Goal: Information Seeking & Learning: Learn about a topic

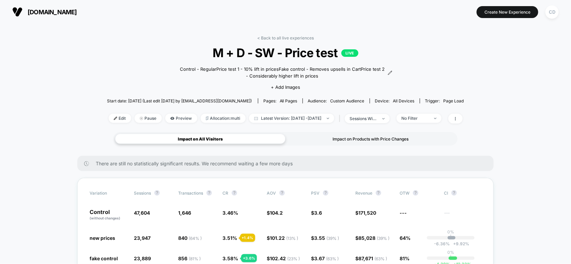
click at [361, 139] on div "Impact on Products with Price Changes" at bounding box center [370, 139] width 170 height 10
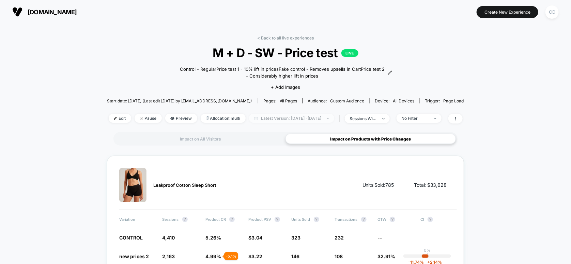
click at [320, 118] on span "Latest Version: [DATE] - [DATE]" at bounding box center [291, 118] width 85 height 9
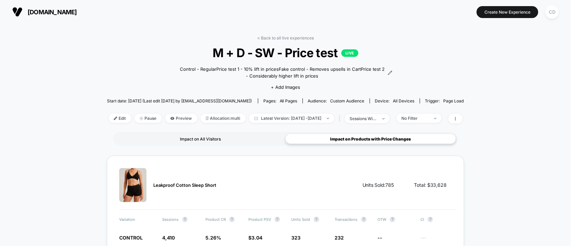
click at [236, 138] on div "Impact on All Visitors" at bounding box center [200, 139] width 170 height 10
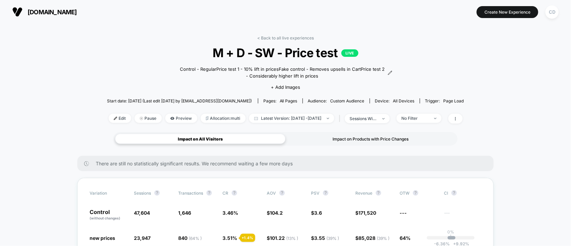
click at [357, 140] on div "Impact on Products with Price Changes" at bounding box center [370, 139] width 170 height 10
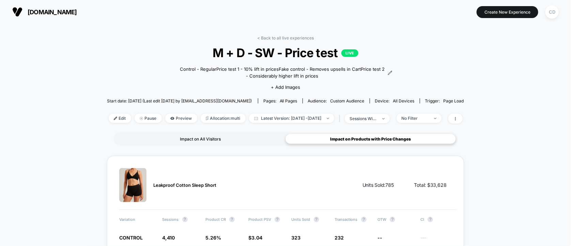
click at [214, 138] on div "Impact on All Visitors" at bounding box center [200, 139] width 170 height 10
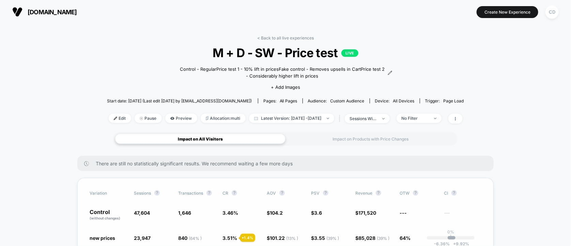
scroll to position [91, 0]
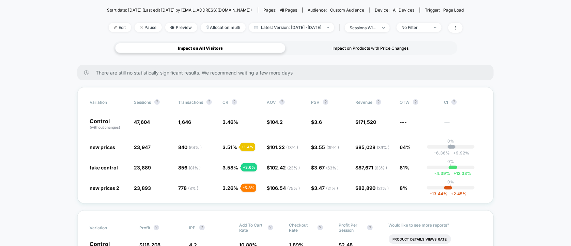
click at [346, 47] on div "Impact on Products with Price Changes" at bounding box center [370, 48] width 170 height 10
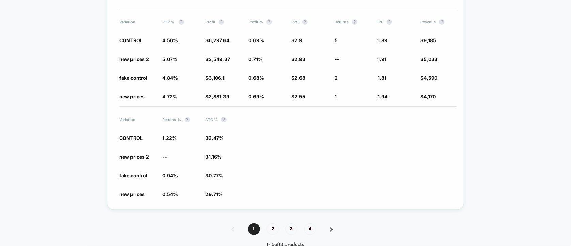
scroll to position [1759, 0]
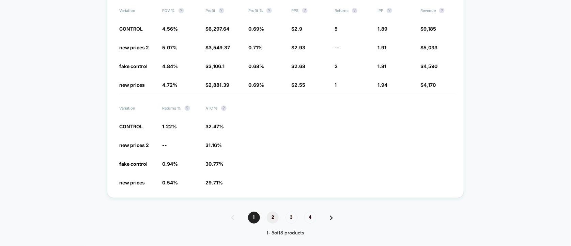
click at [276, 212] on span "2" at bounding box center [273, 218] width 12 height 12
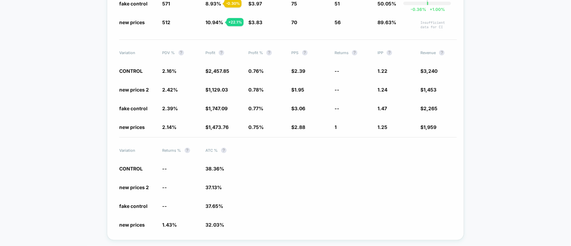
scroll to position [1764, 0]
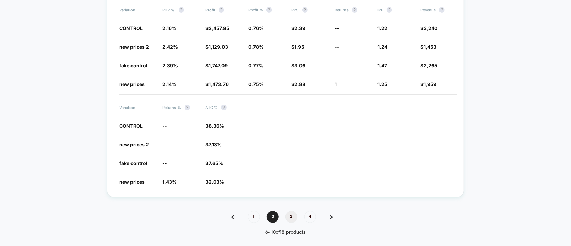
click at [292, 211] on span "3" at bounding box center [291, 217] width 12 height 12
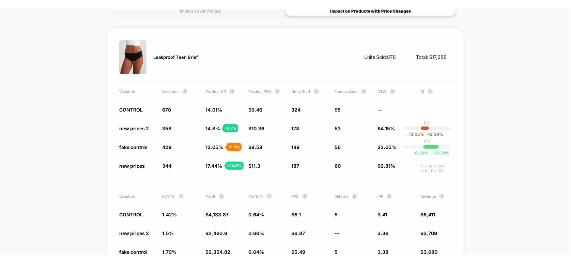
scroll to position [91, 0]
